Goal: Find specific page/section: Find specific page/section

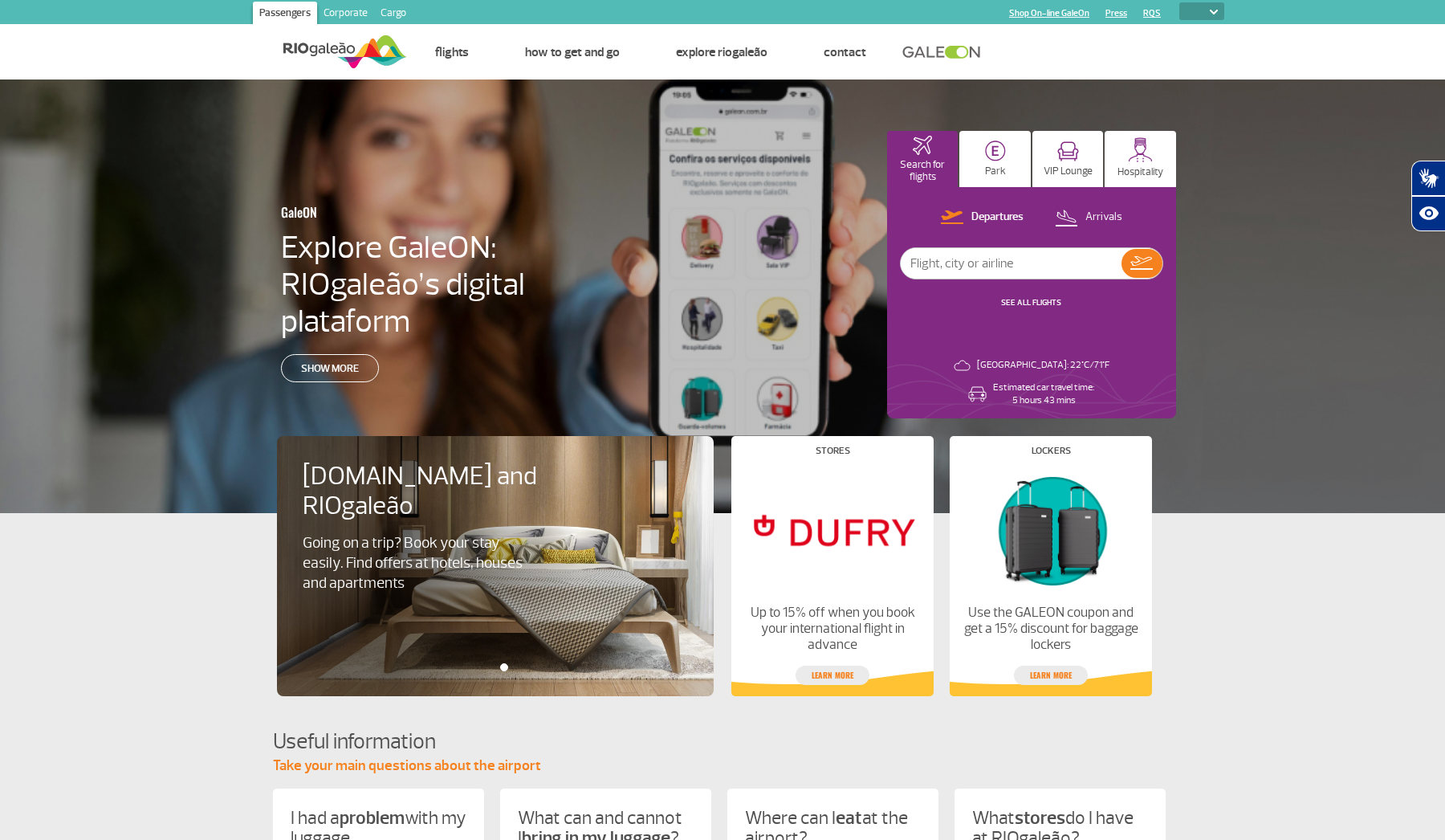
select select "en"
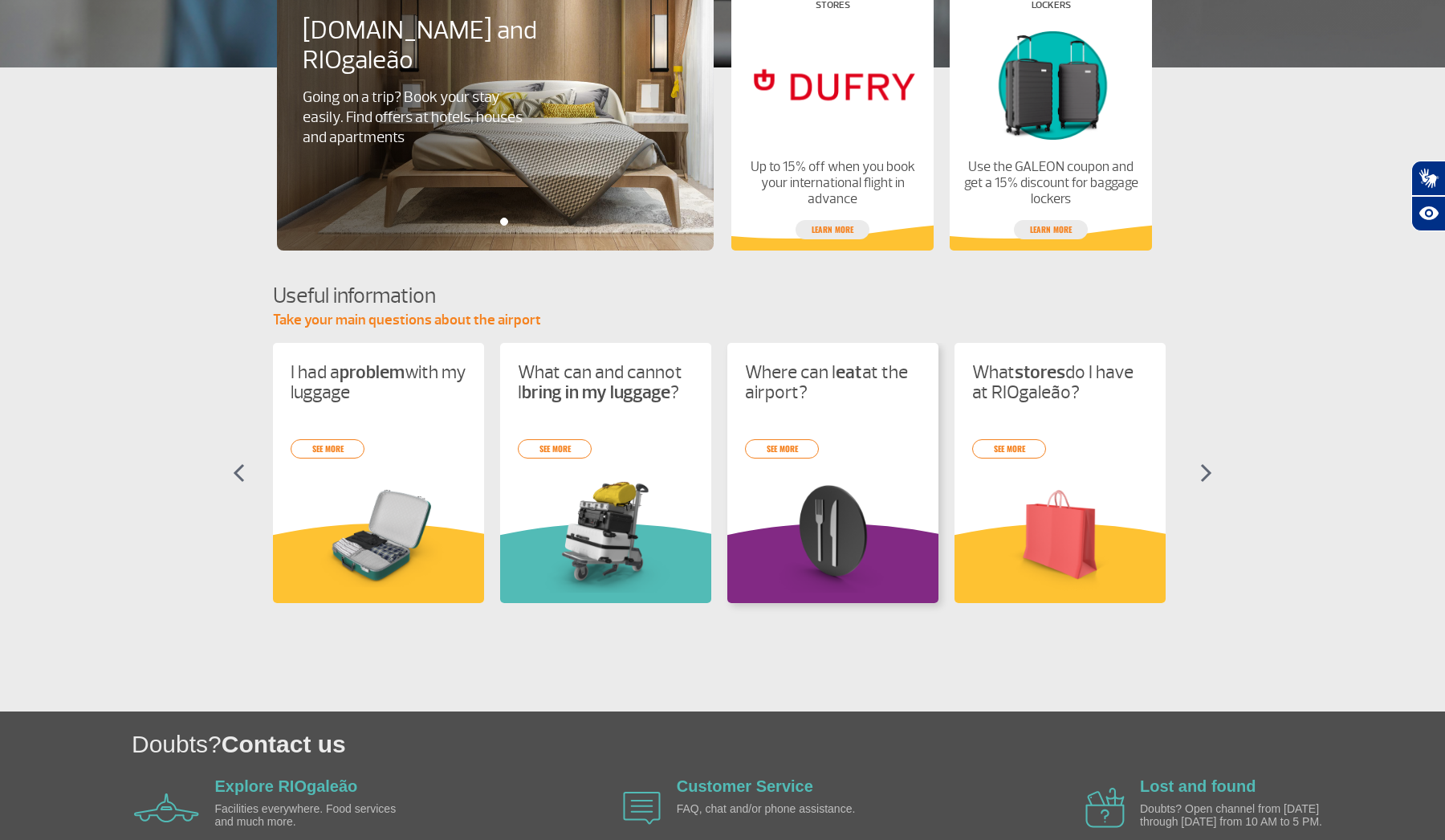
scroll to position [445, 0]
click at [1017, 450] on link "see more" at bounding box center [1009, 448] width 74 height 19
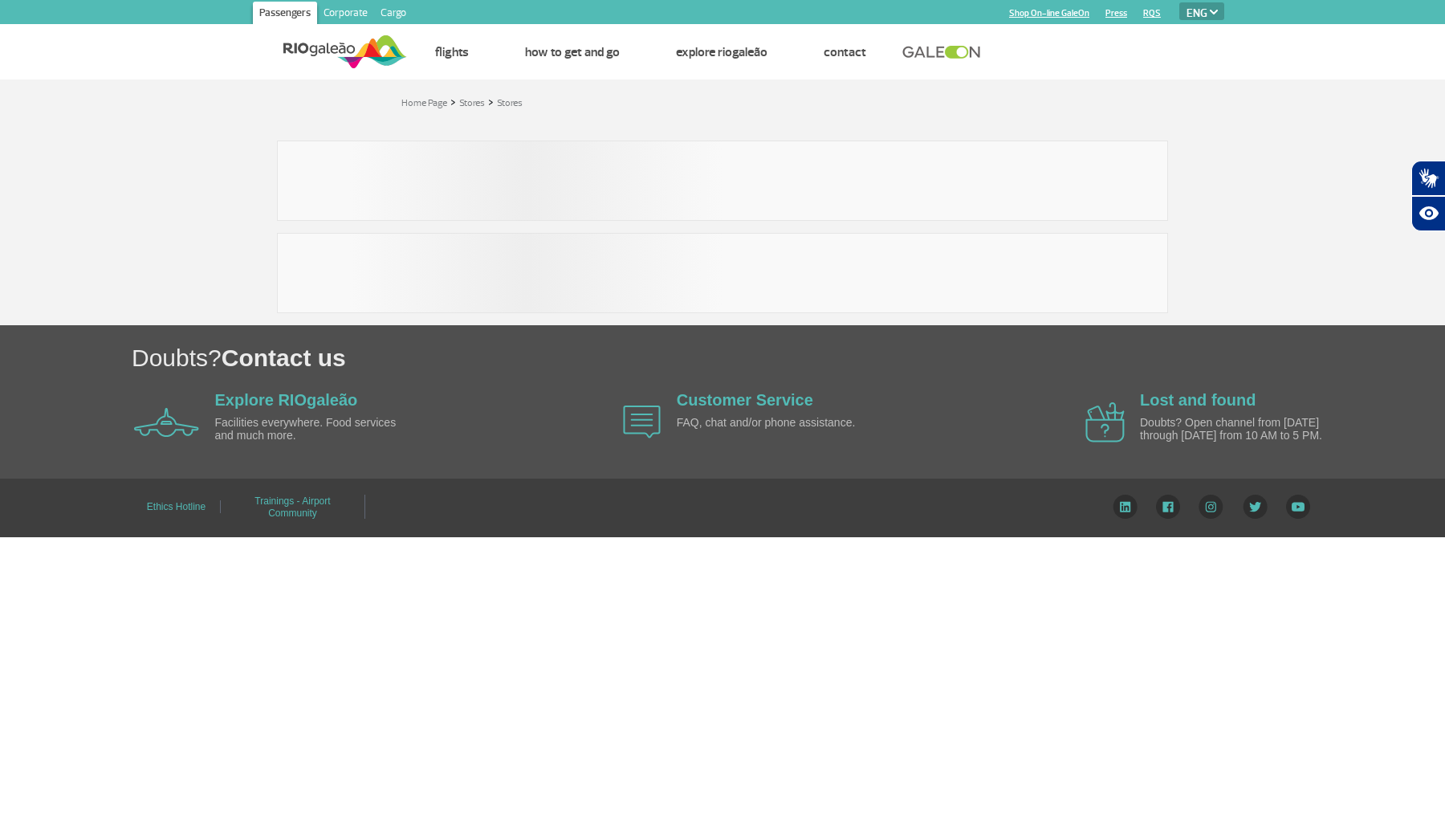
select select "en"
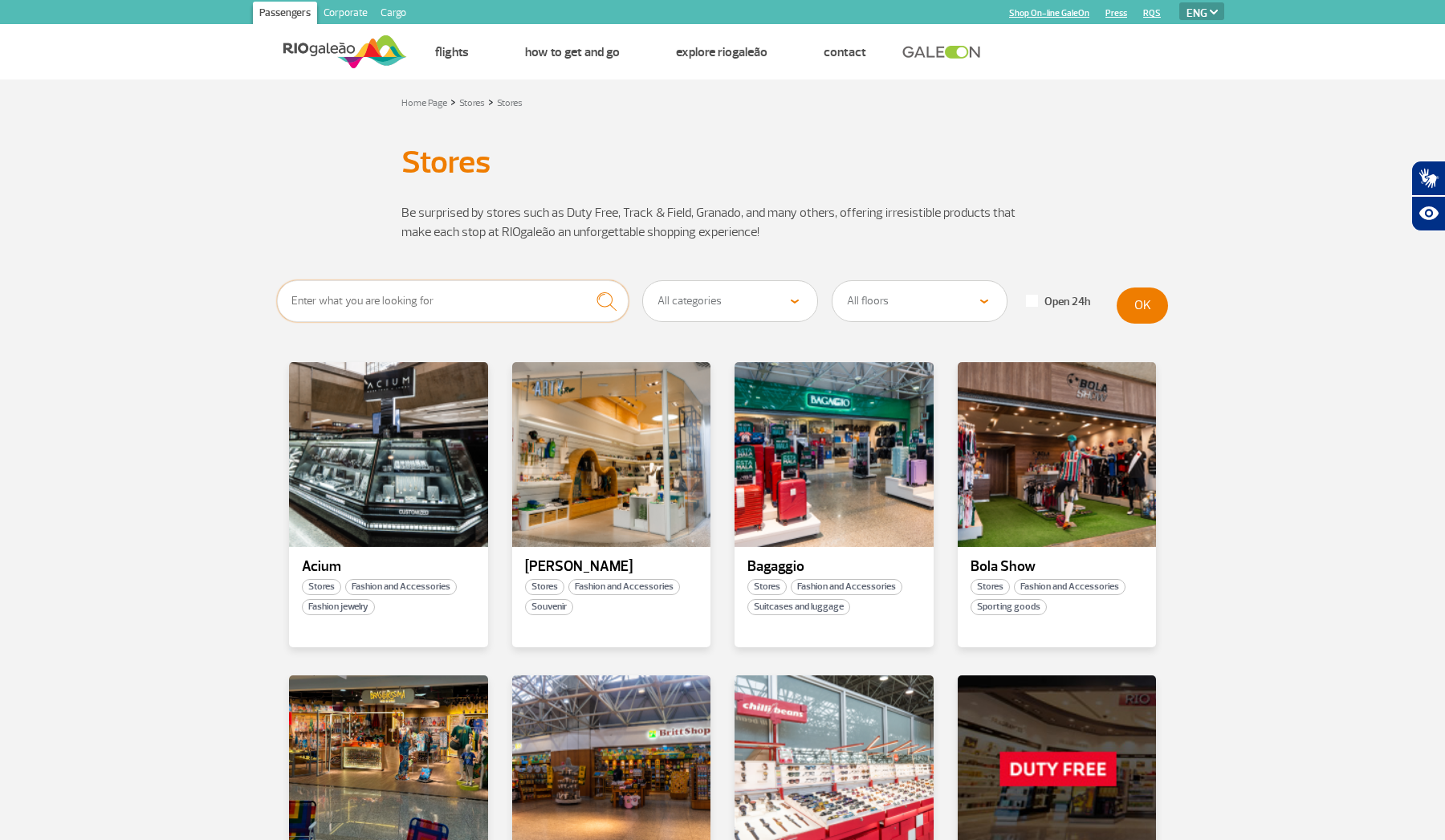
click at [553, 302] on input "text" at bounding box center [453, 301] width 352 height 42
type input "samsonite"
click at [606, 301] on button "submit" at bounding box center [607, 302] width 44 height 43
